Goal: Use online tool/utility: Utilize a website feature to perform a specific function

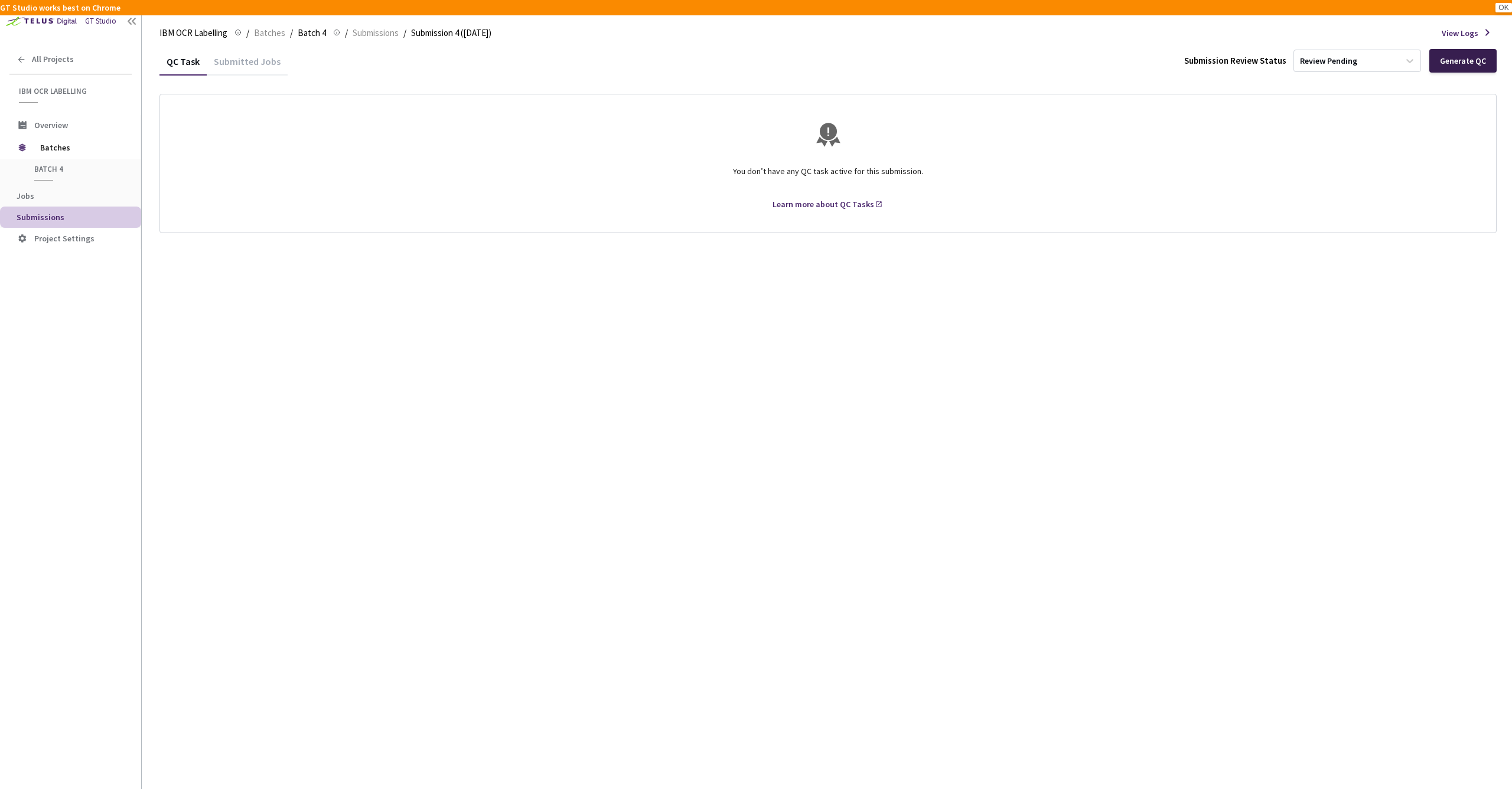
click at [1460, 62] on div "Generate QC" at bounding box center [1462, 60] width 46 height 9
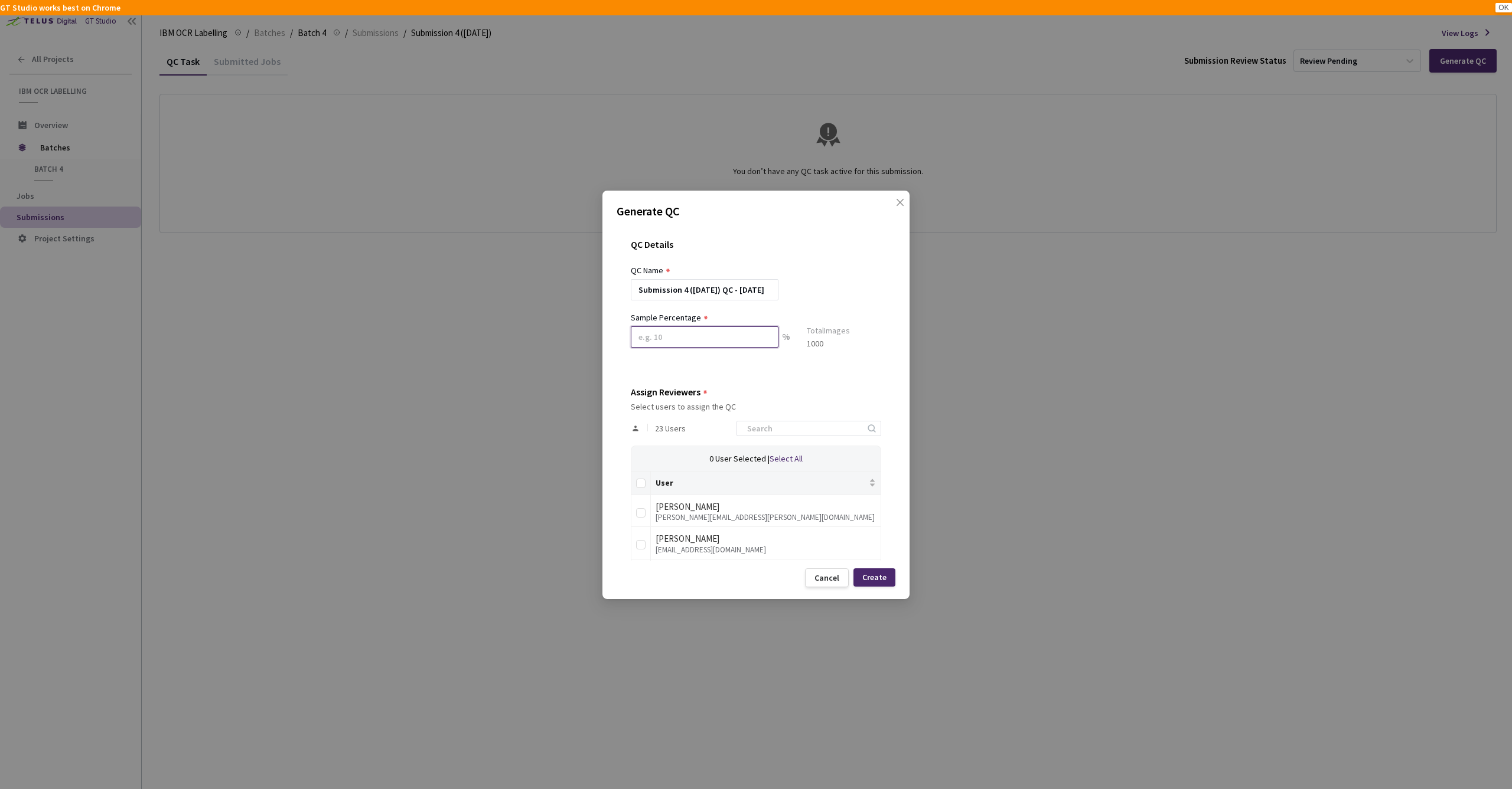
click at [678, 335] on input at bounding box center [705, 337] width 147 height 21
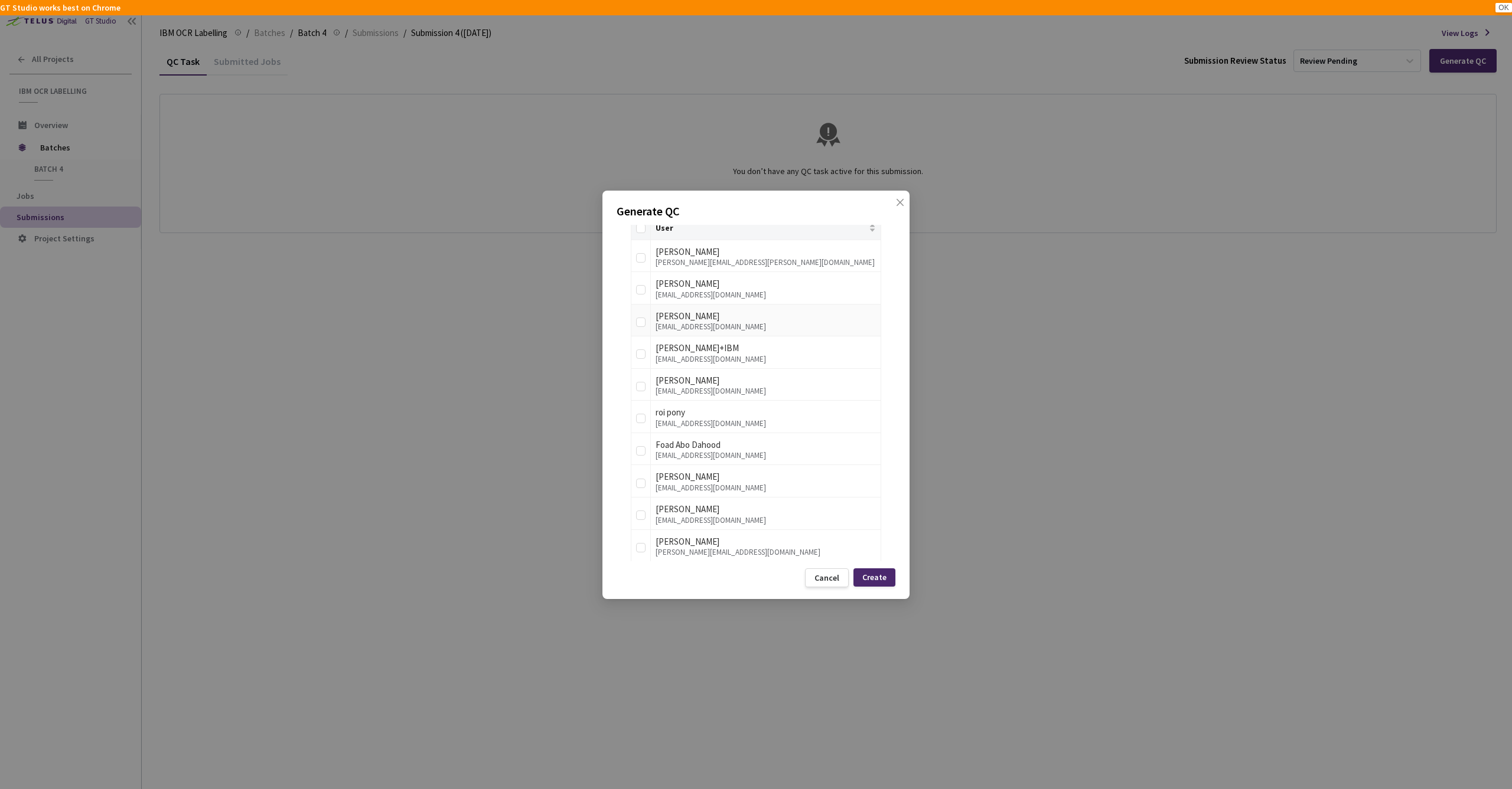
scroll to position [305, 0]
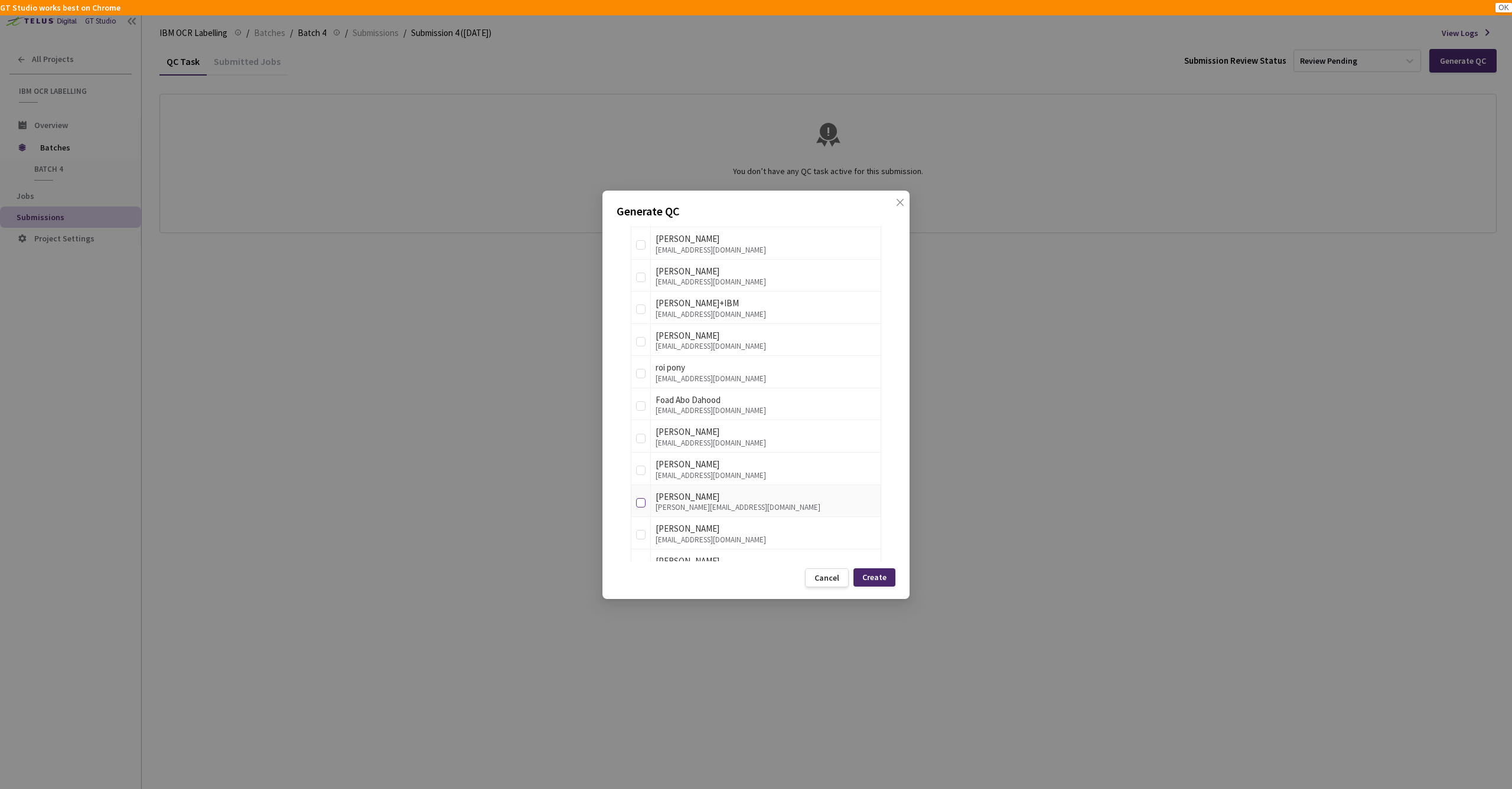
type input "10"
click at [640, 499] on input "checkbox" at bounding box center [640, 502] width 9 height 9
checkbox input "true"
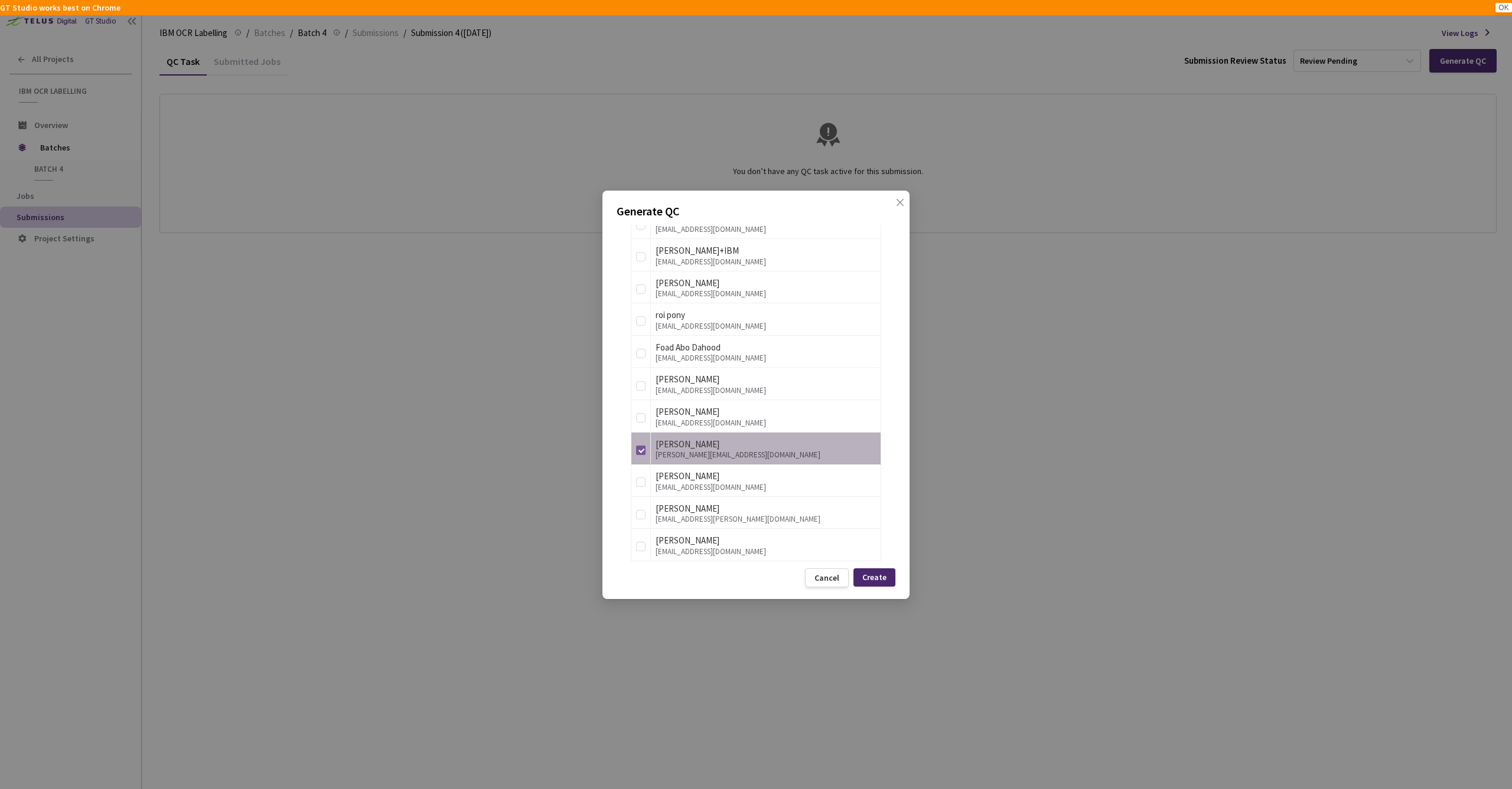
scroll to position [363, 0]
click at [640, 375] on input "checkbox" at bounding box center [640, 379] width 9 height 9
checkbox input "true"
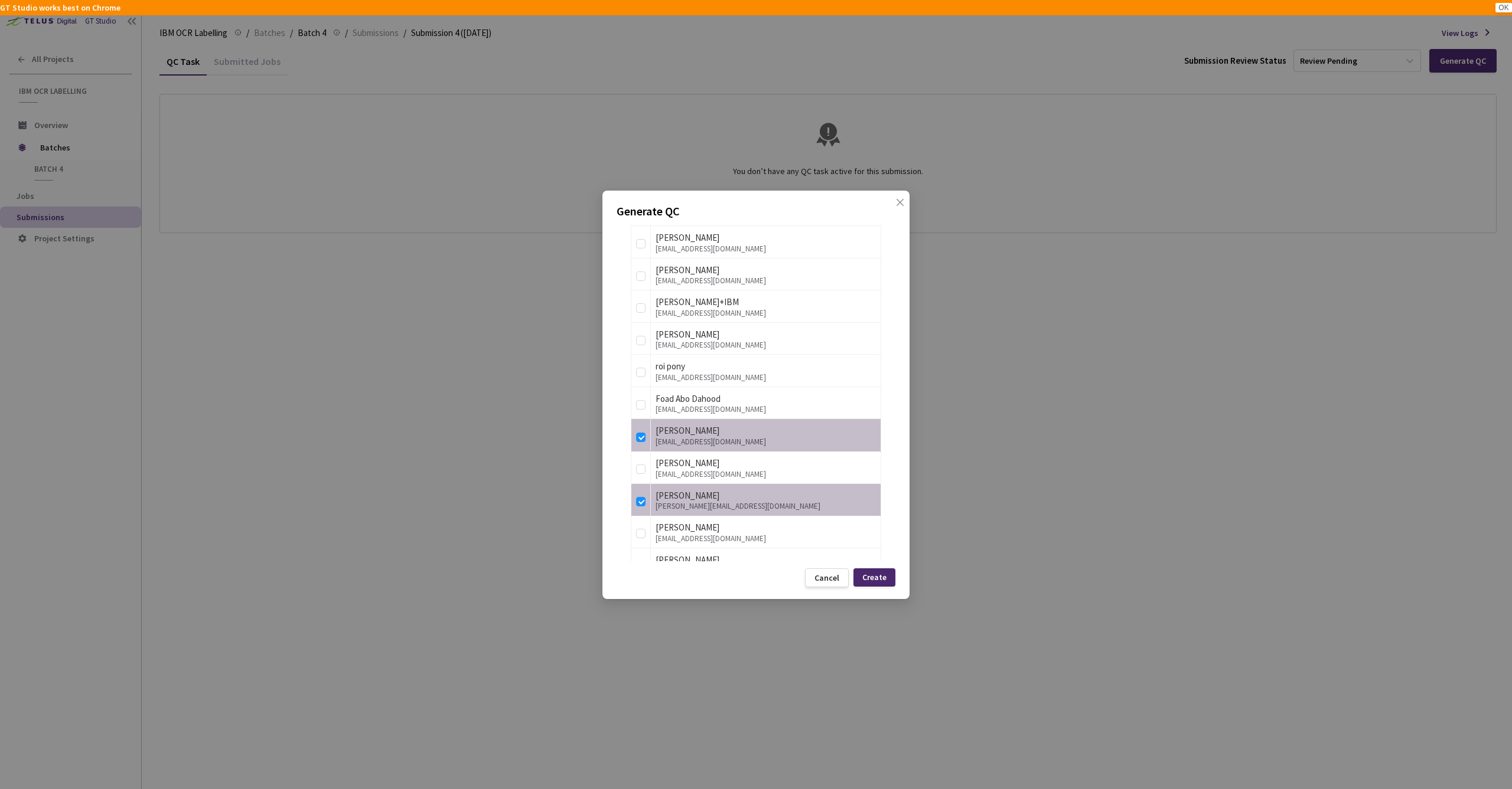
scroll to position [279, 0]
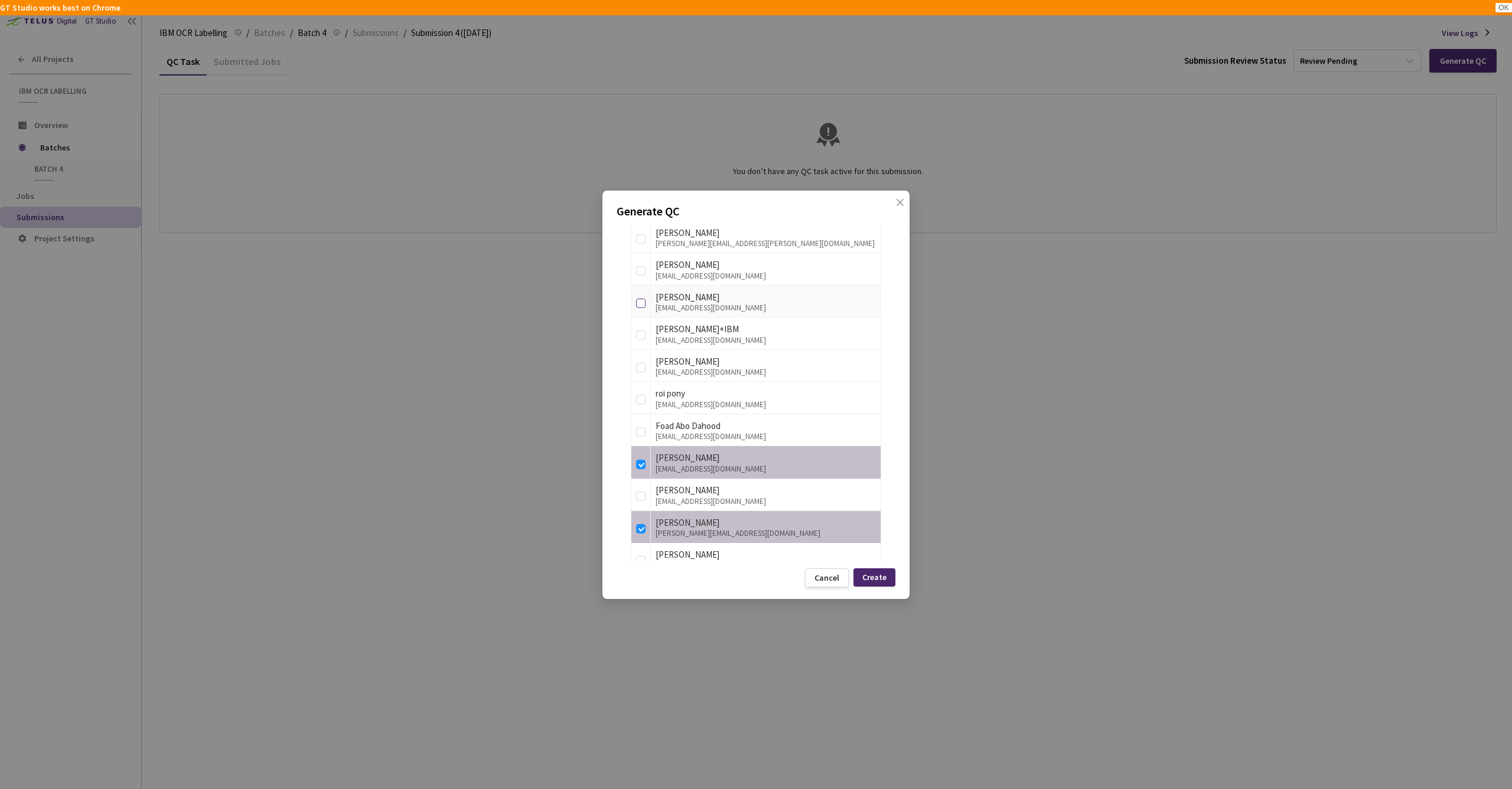
click at [642, 299] on input "checkbox" at bounding box center [640, 303] width 9 height 9
checkbox input "true"
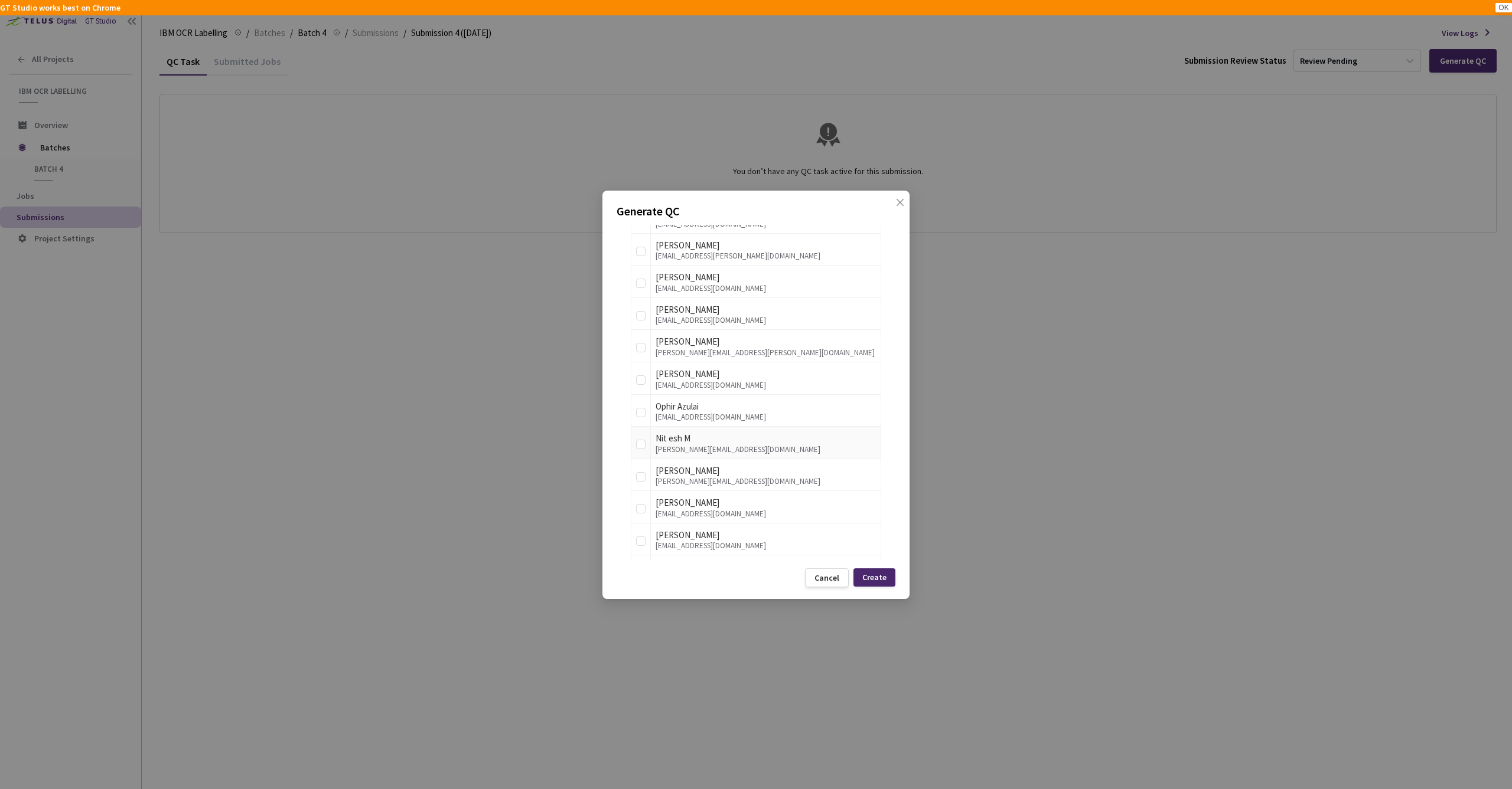
scroll to position [653, 0]
click at [640, 440] on input "checkbox" at bounding box center [640, 444] width 9 height 9
checkbox input "true"
click at [880, 577] on div "Create" at bounding box center [874, 577] width 24 height 9
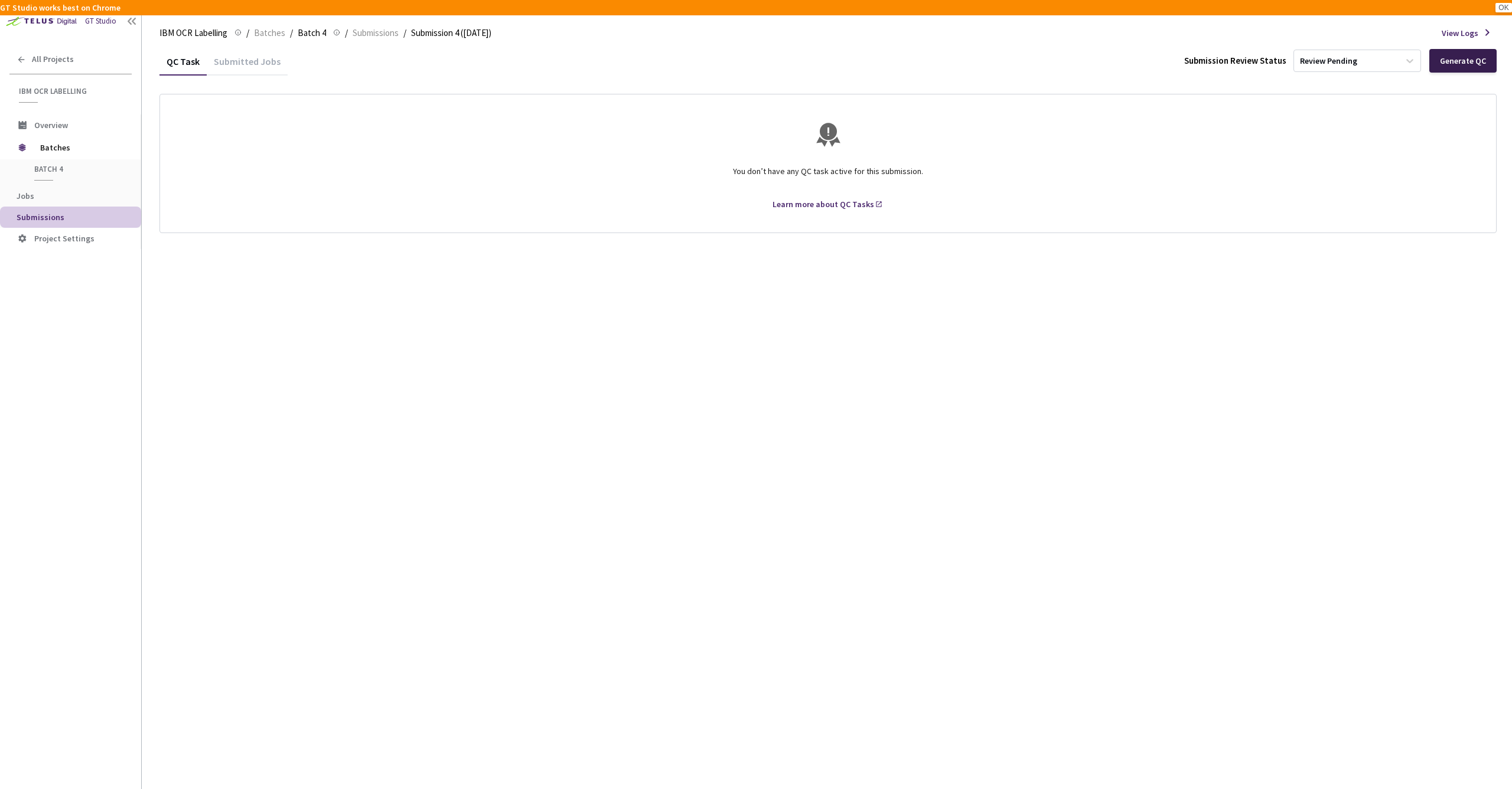
click at [1465, 61] on div "Generate QC" at bounding box center [1462, 60] width 46 height 9
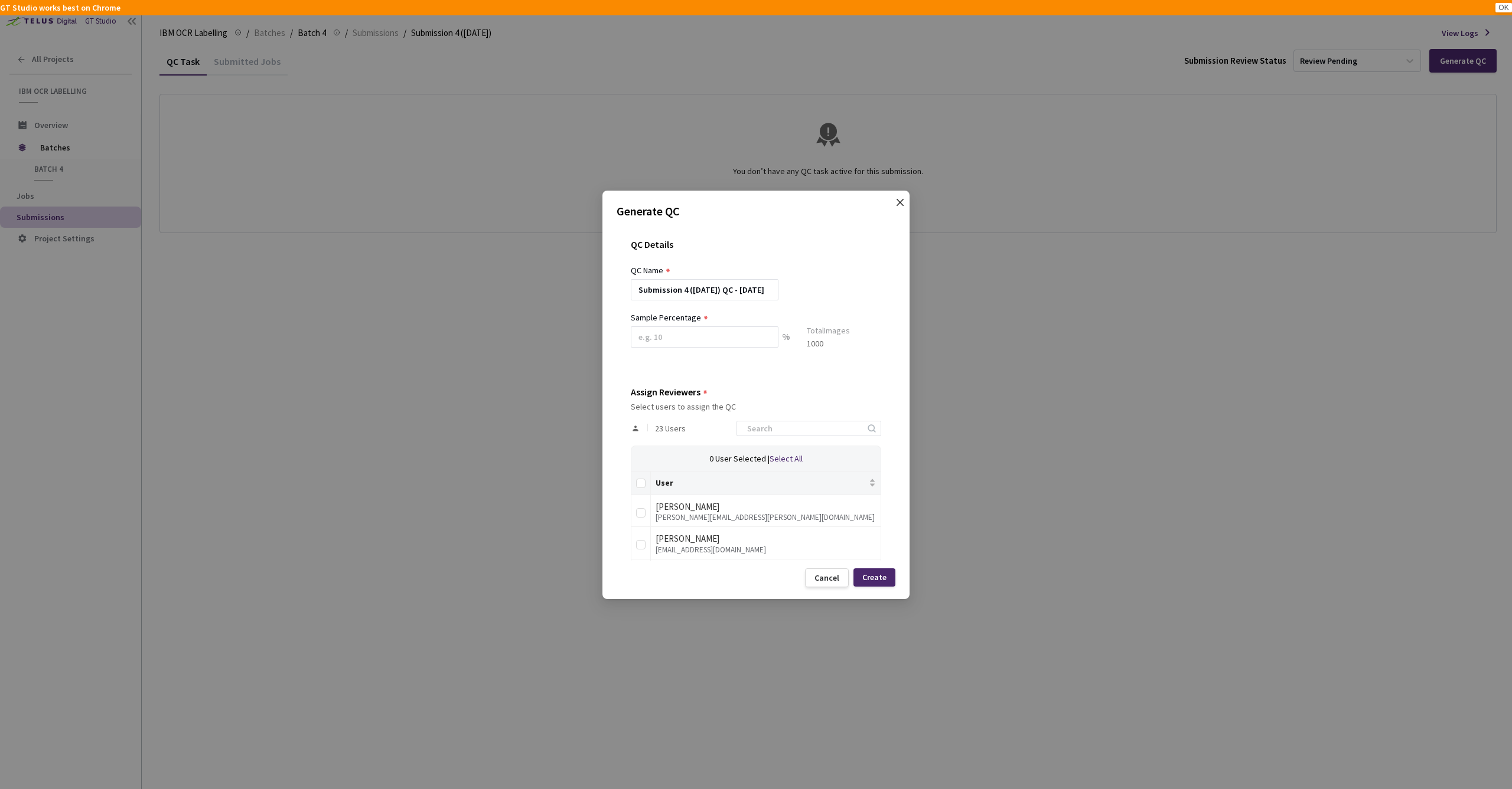
click at [901, 201] on icon "close" at bounding box center [900, 202] width 7 height 7
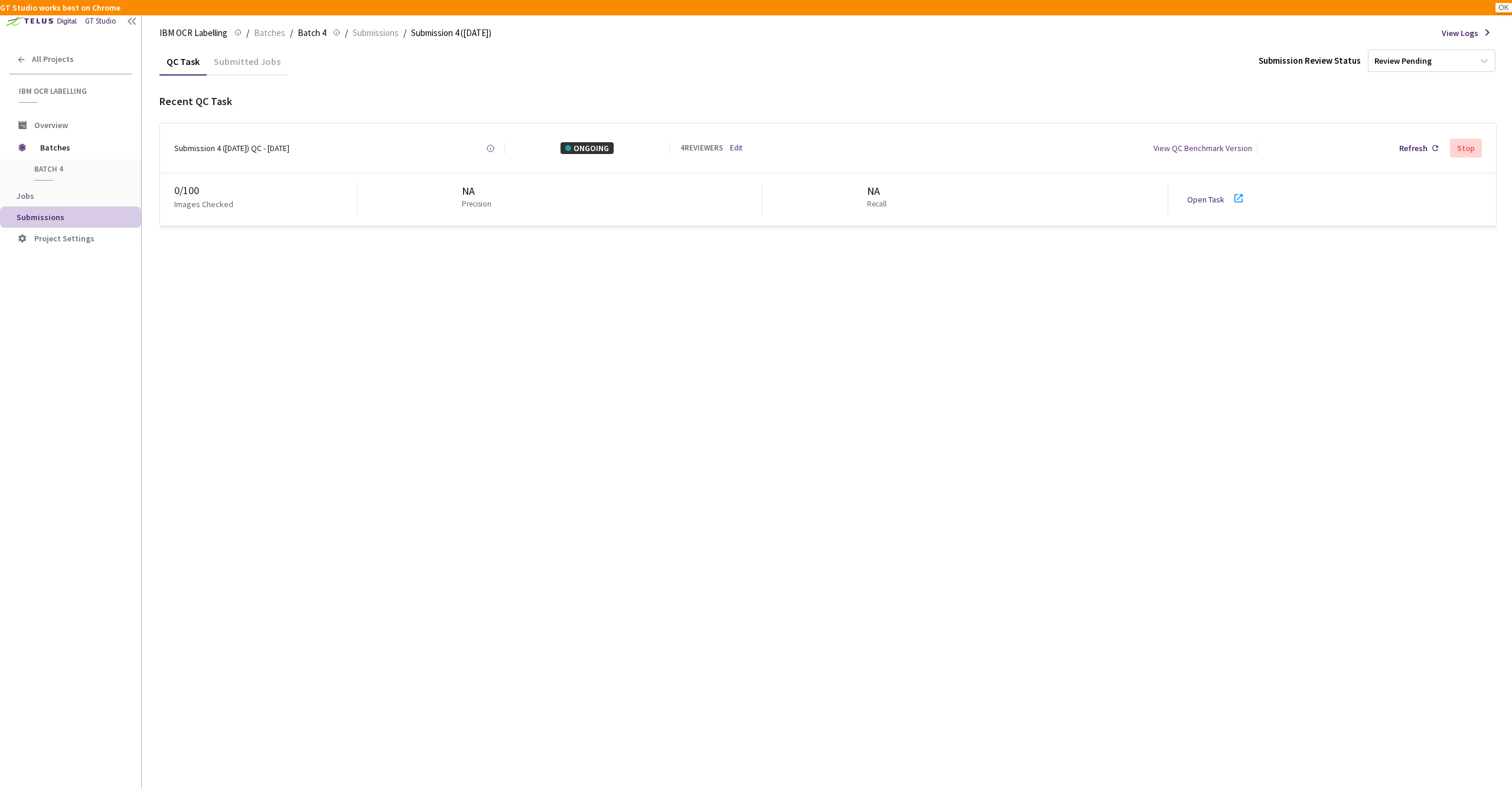
click at [1207, 201] on link "Open Task" at bounding box center [1205, 199] width 37 height 10
click at [1217, 198] on link "Open Task" at bounding box center [1205, 199] width 37 height 10
